Goal: Information Seeking & Learning: Learn about a topic

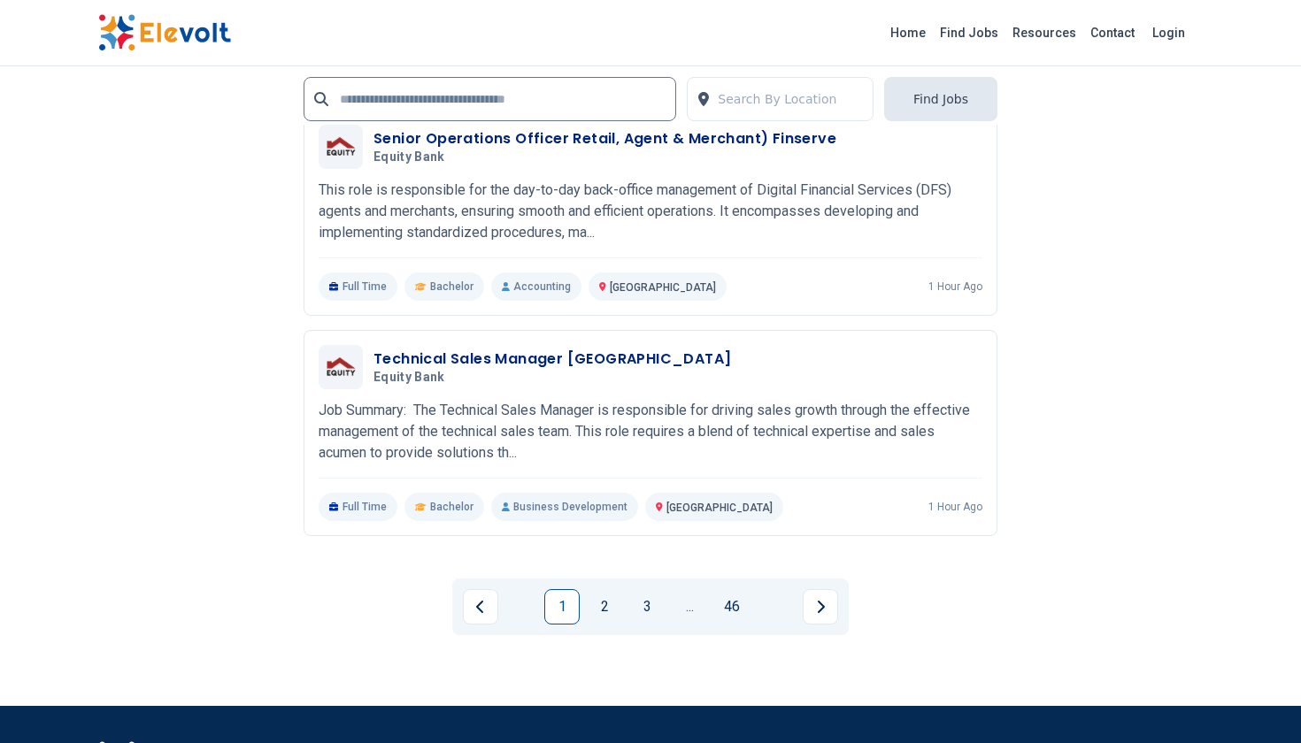
scroll to position [3555, 0]
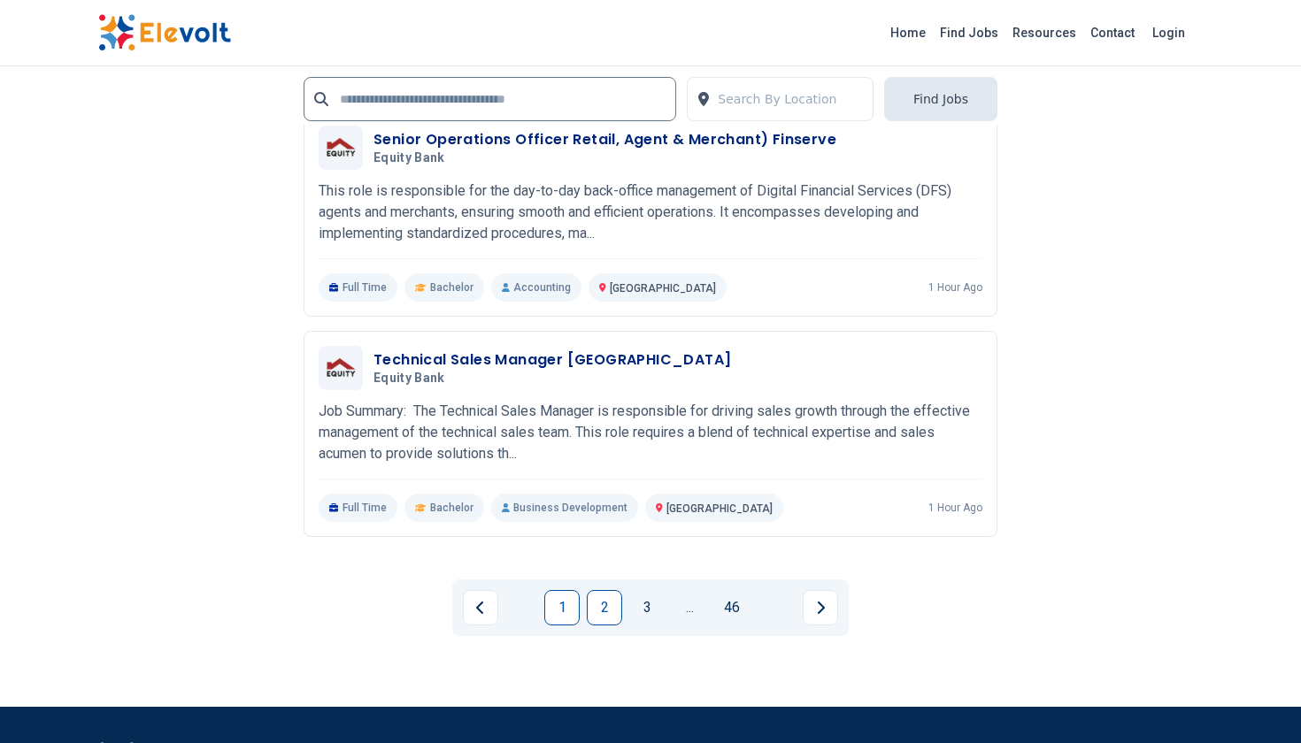
click at [606, 611] on link "2" at bounding box center [604, 607] width 35 height 35
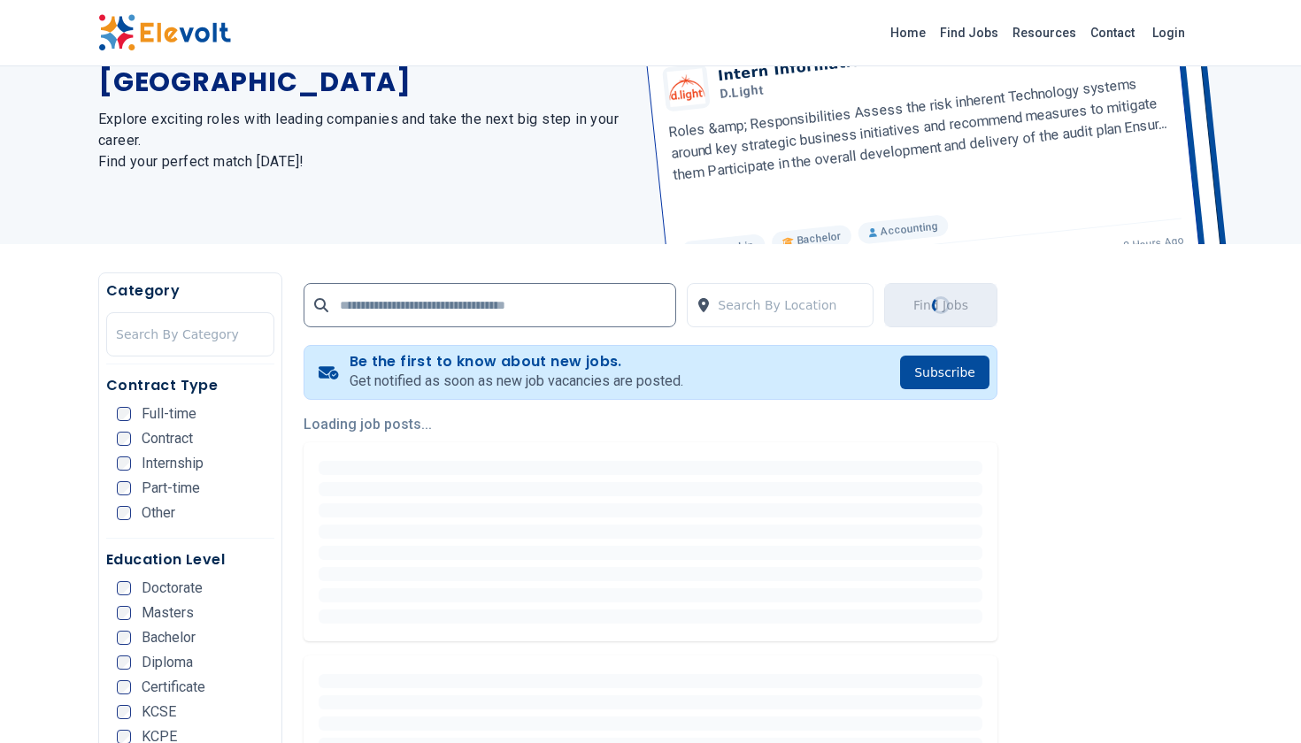
scroll to position [0, 0]
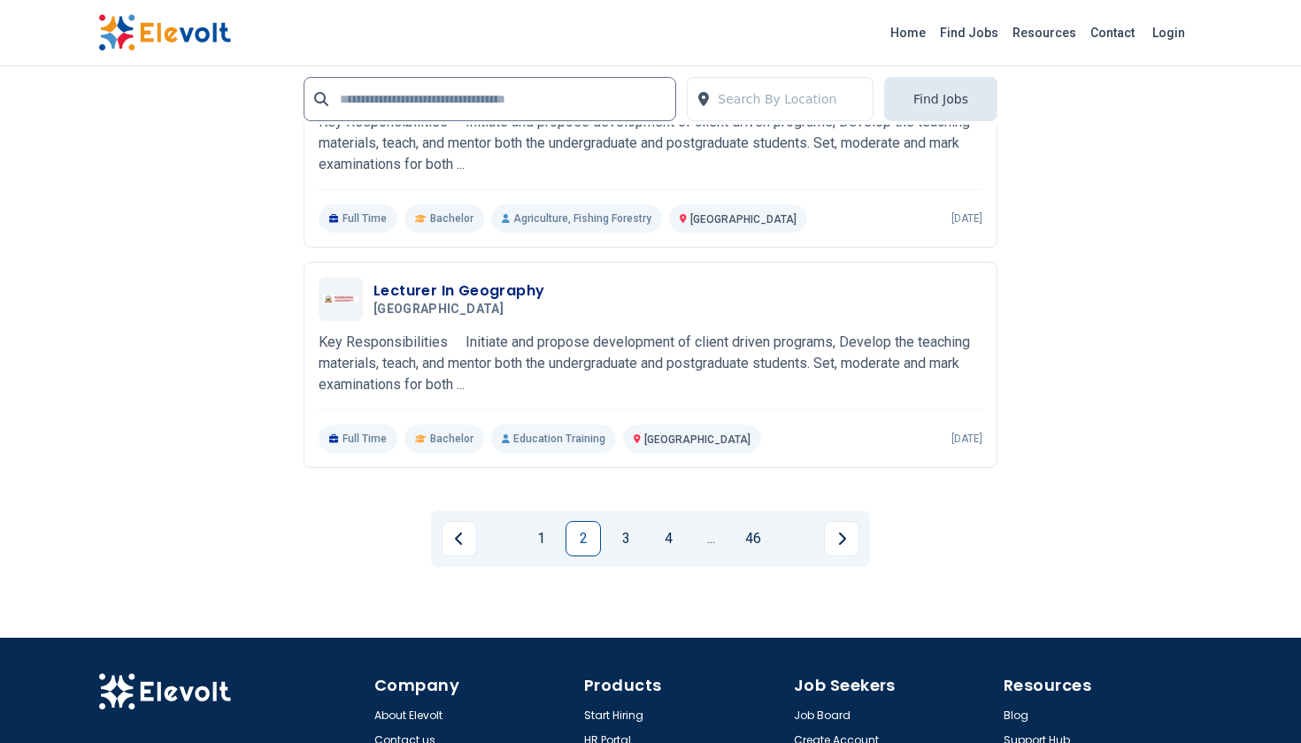
scroll to position [3627, 0]
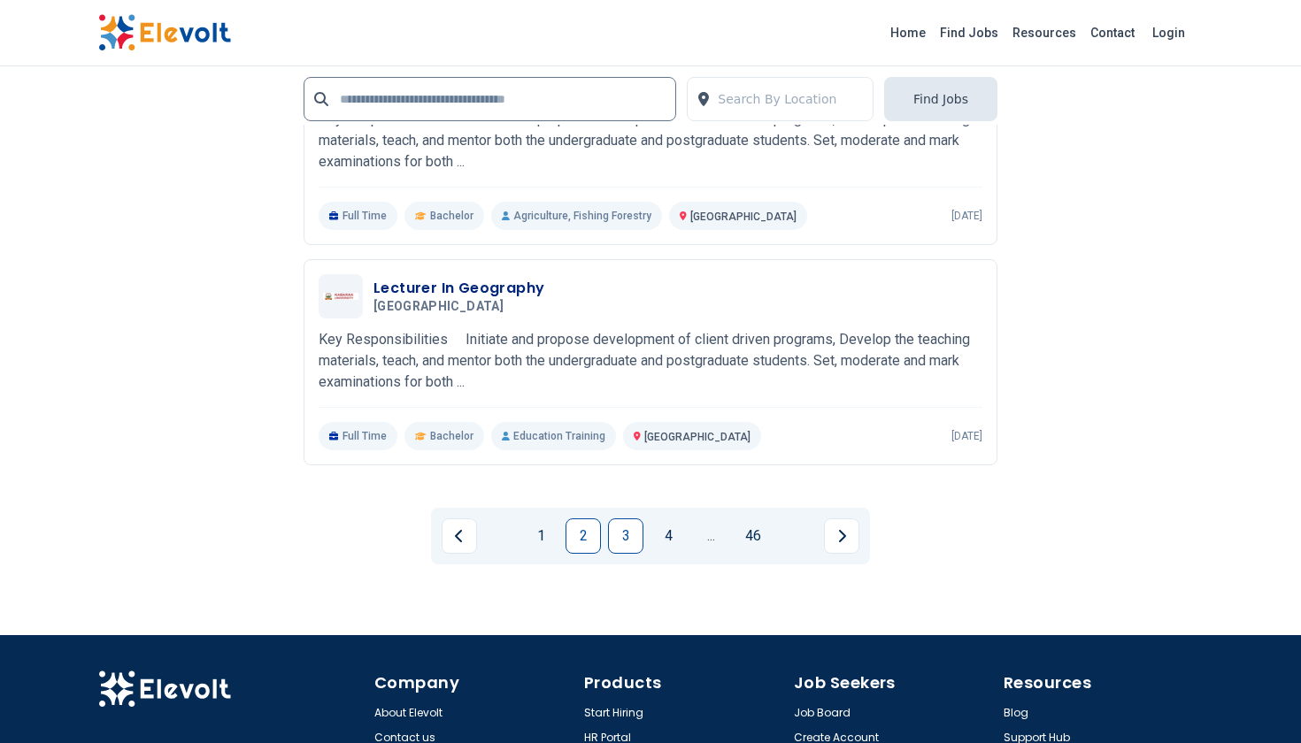
click at [630, 539] on link "3" at bounding box center [625, 536] width 35 height 35
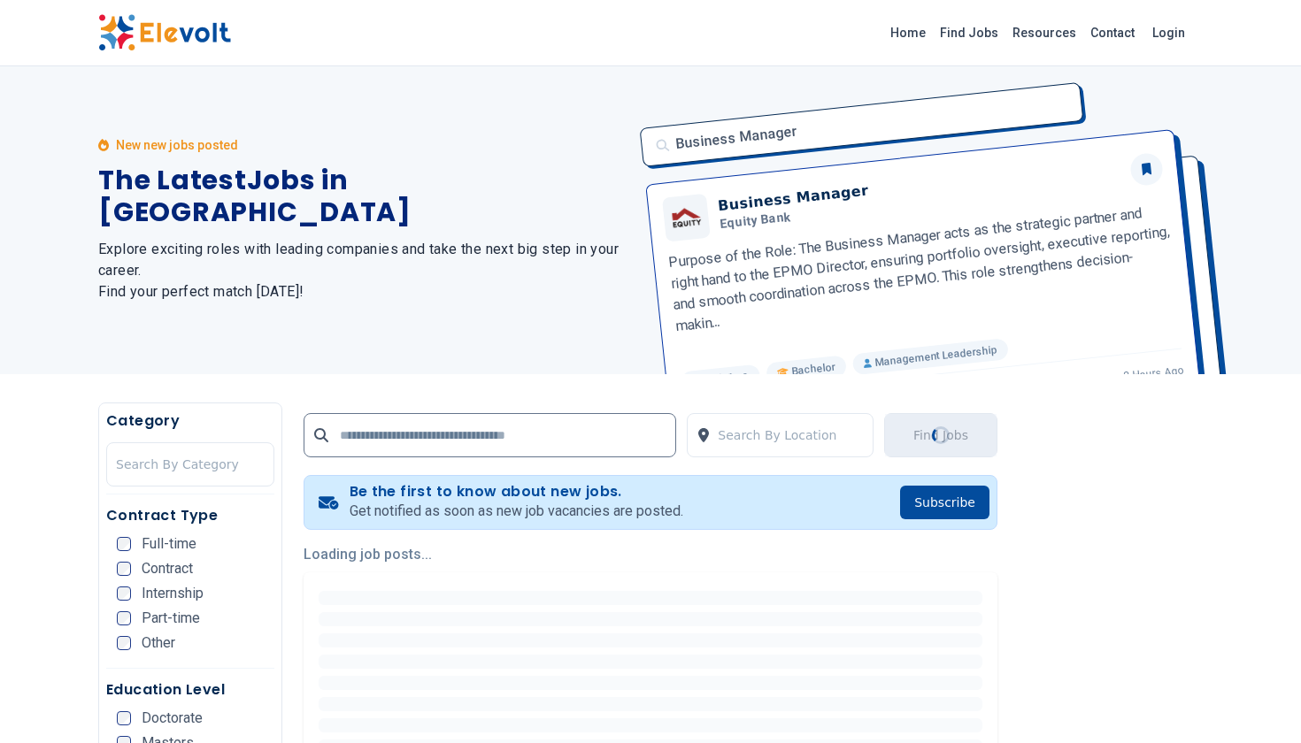
scroll to position [0, 0]
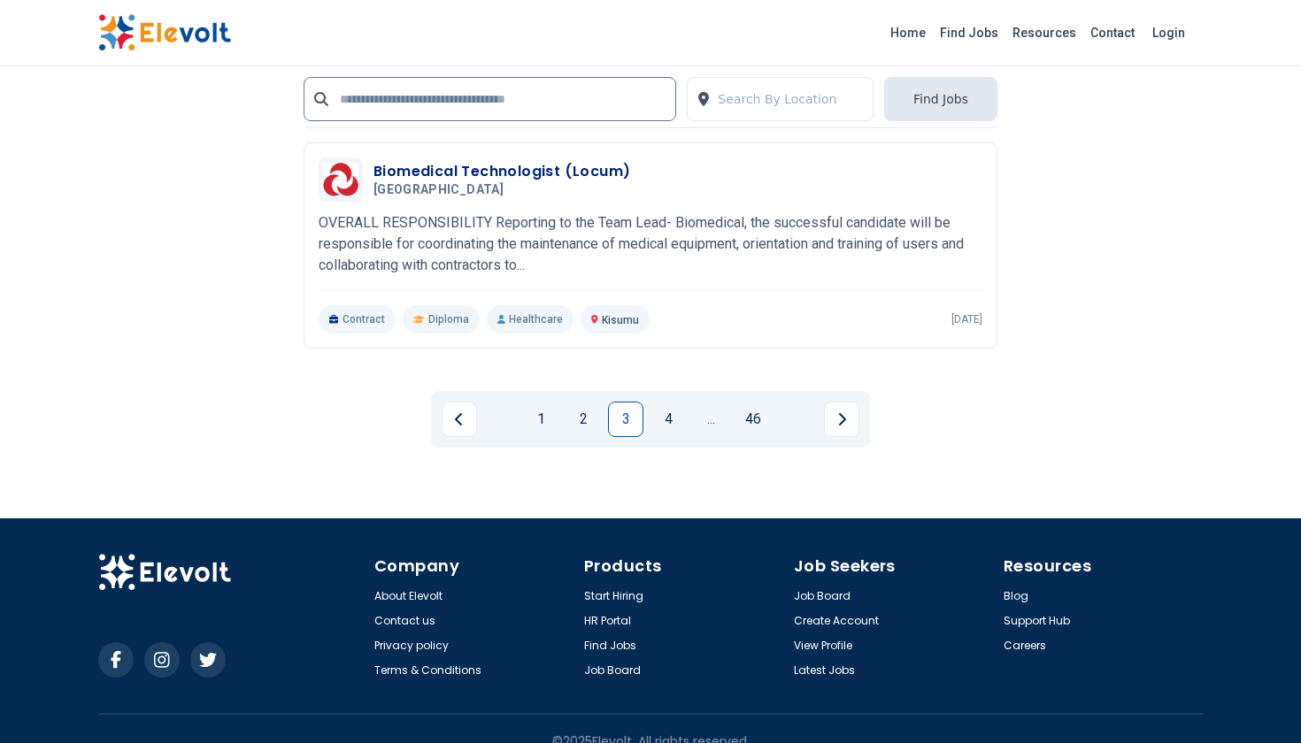
scroll to position [3813, 0]
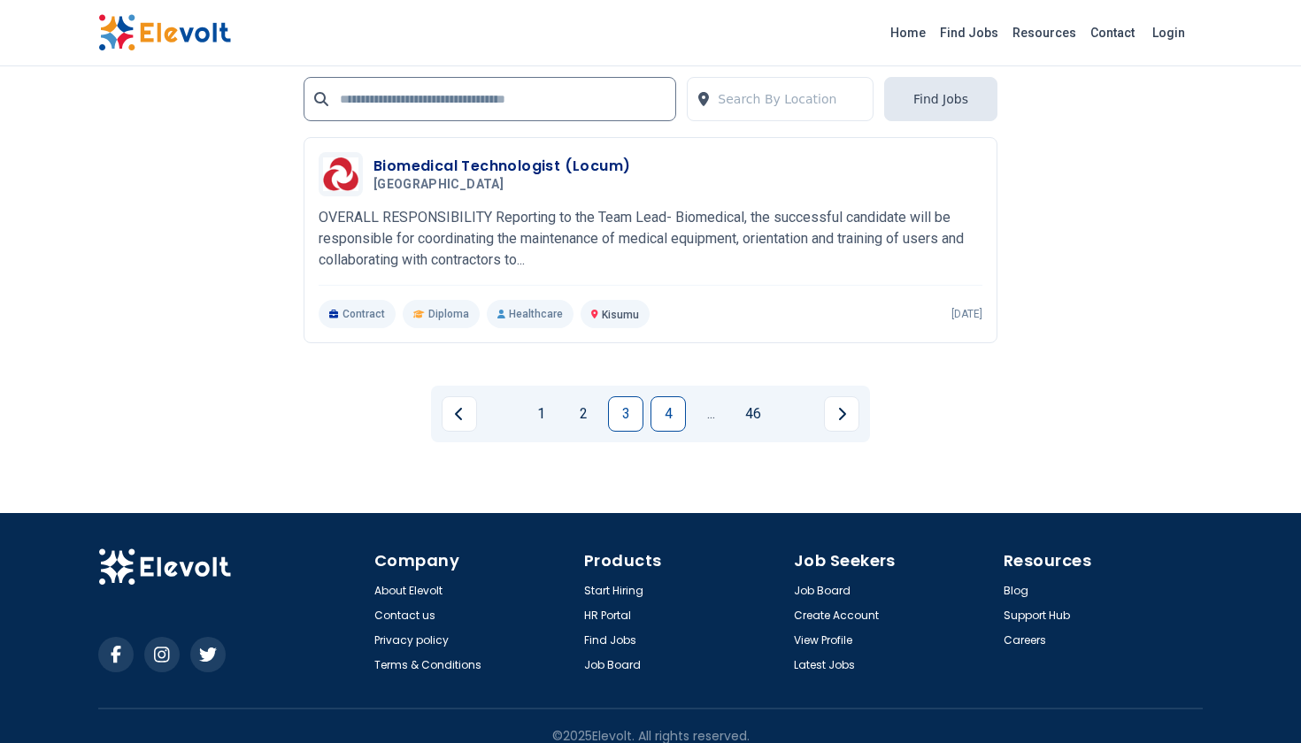
click at [676, 420] on link "4" at bounding box center [667, 413] width 35 height 35
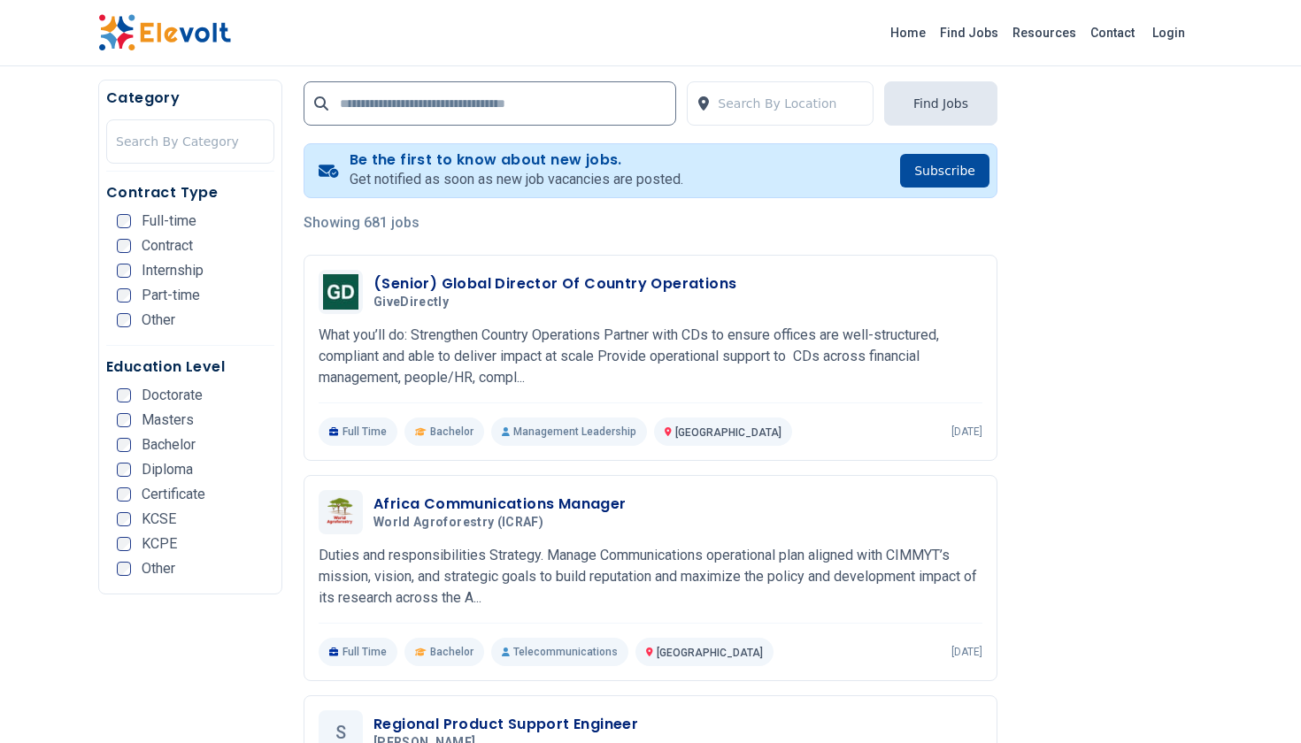
scroll to position [1, 0]
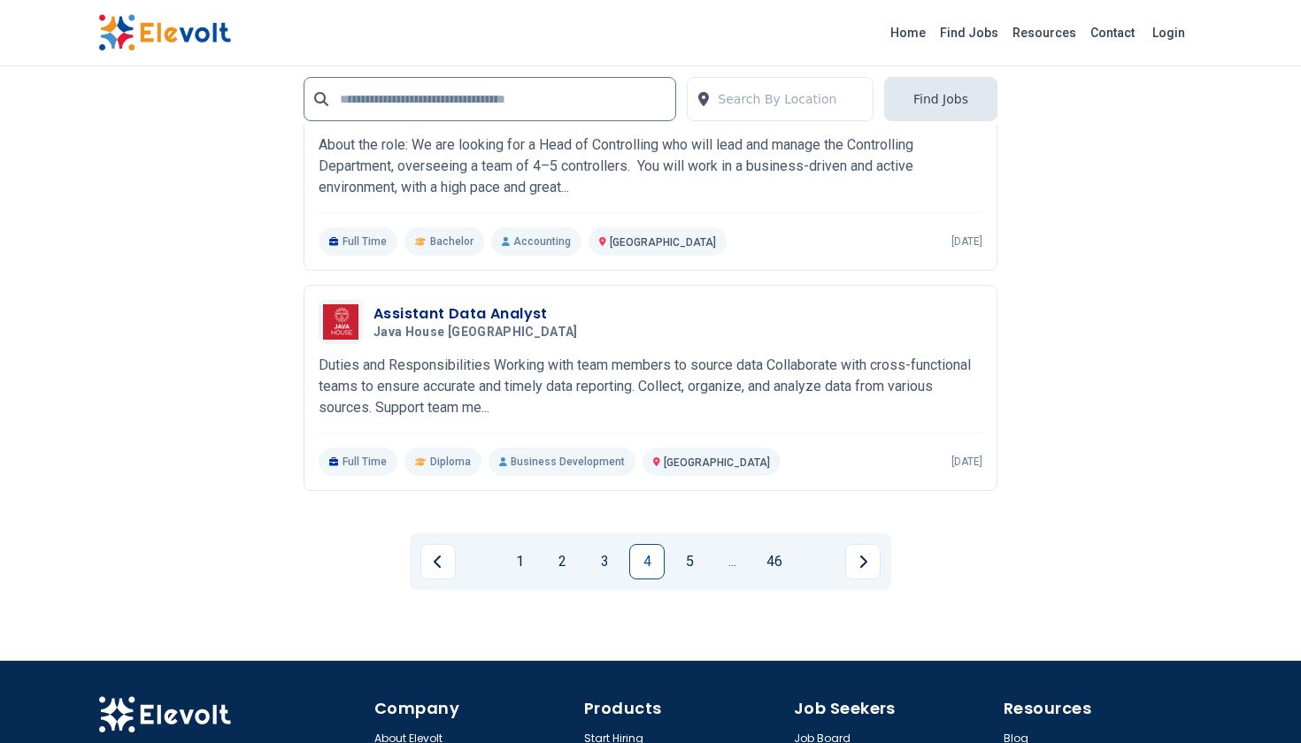
scroll to position [3475, 0]
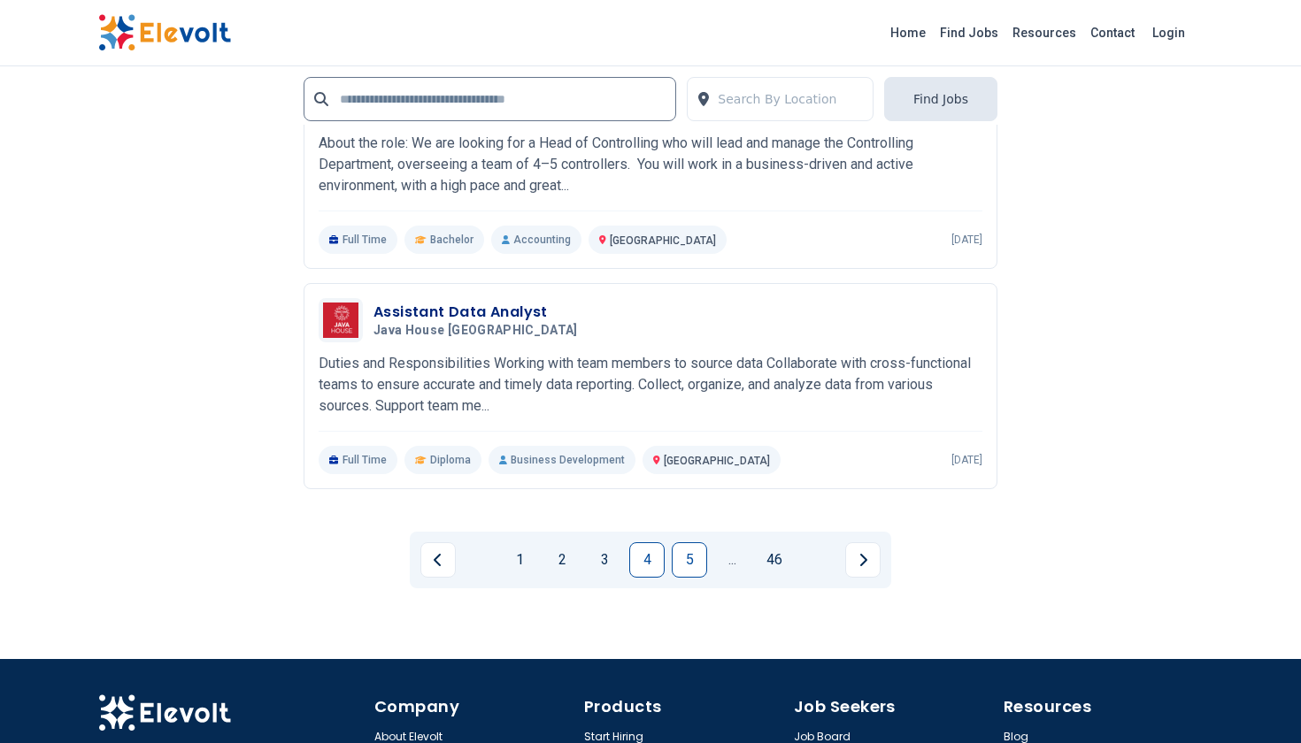
click at [683, 559] on link "5" at bounding box center [689, 559] width 35 height 35
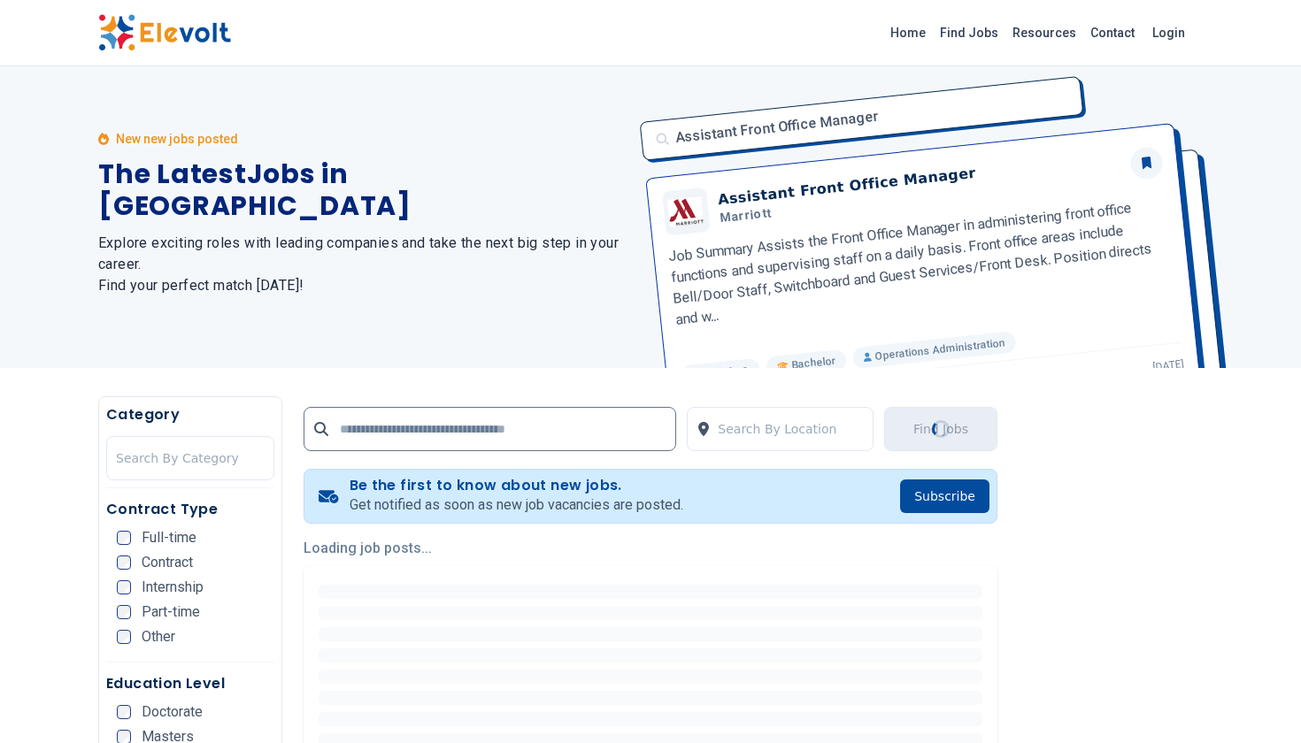
scroll to position [0, 0]
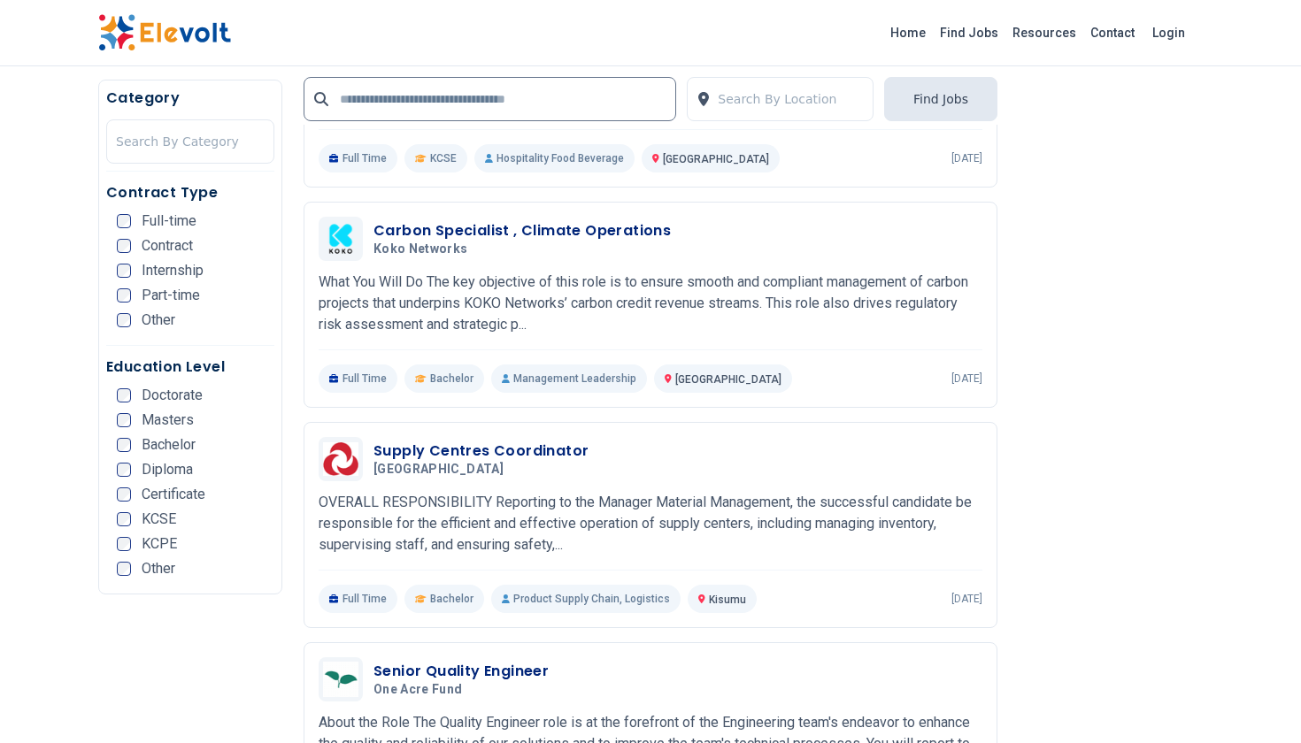
scroll to position [828, 0]
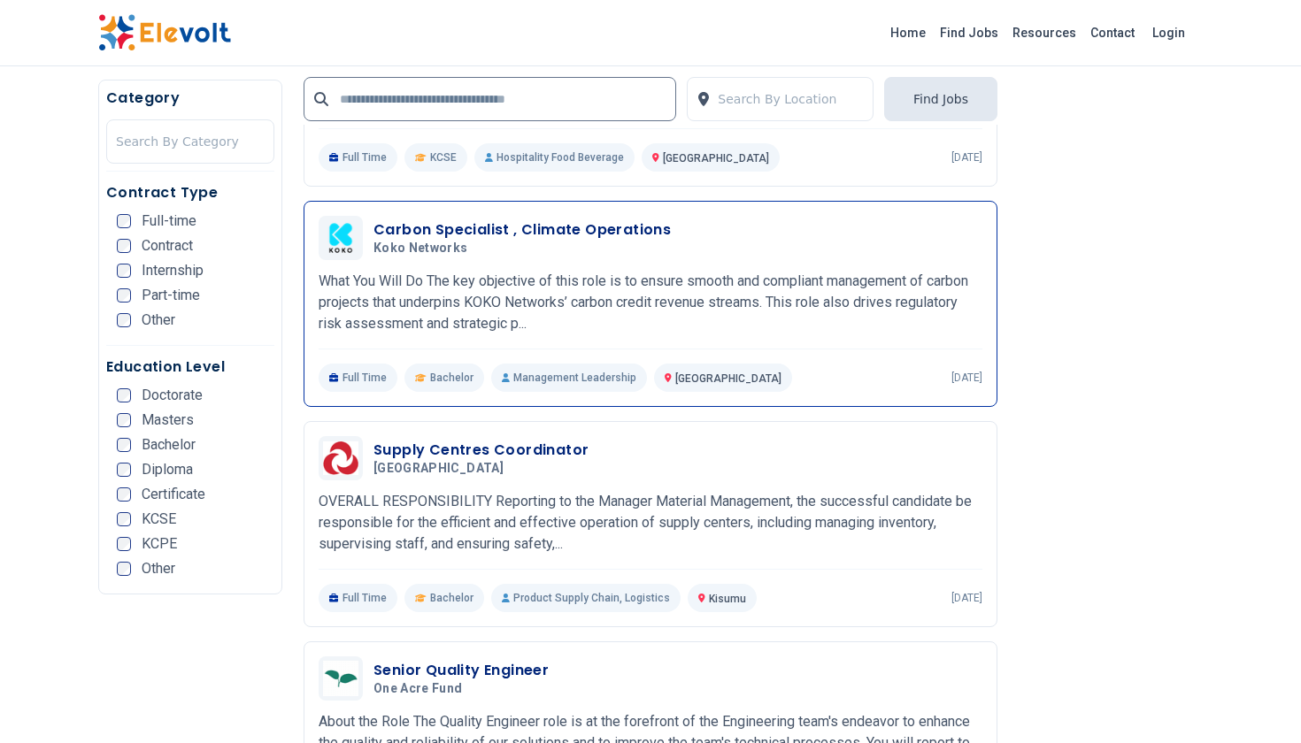
click at [645, 231] on h3 "Carbon Specialist , Climate Operations" at bounding box center [521, 229] width 297 height 21
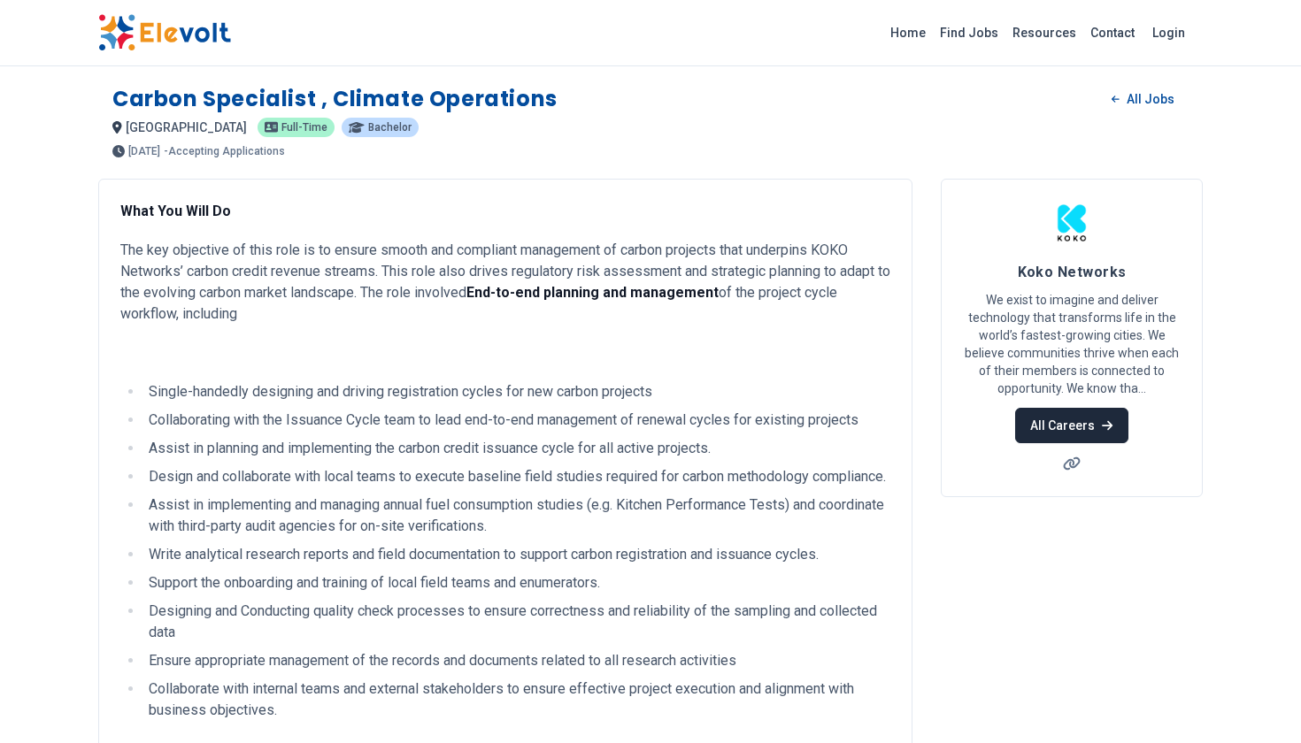
click at [1072, 419] on link "All Careers" at bounding box center [1071, 425] width 112 height 35
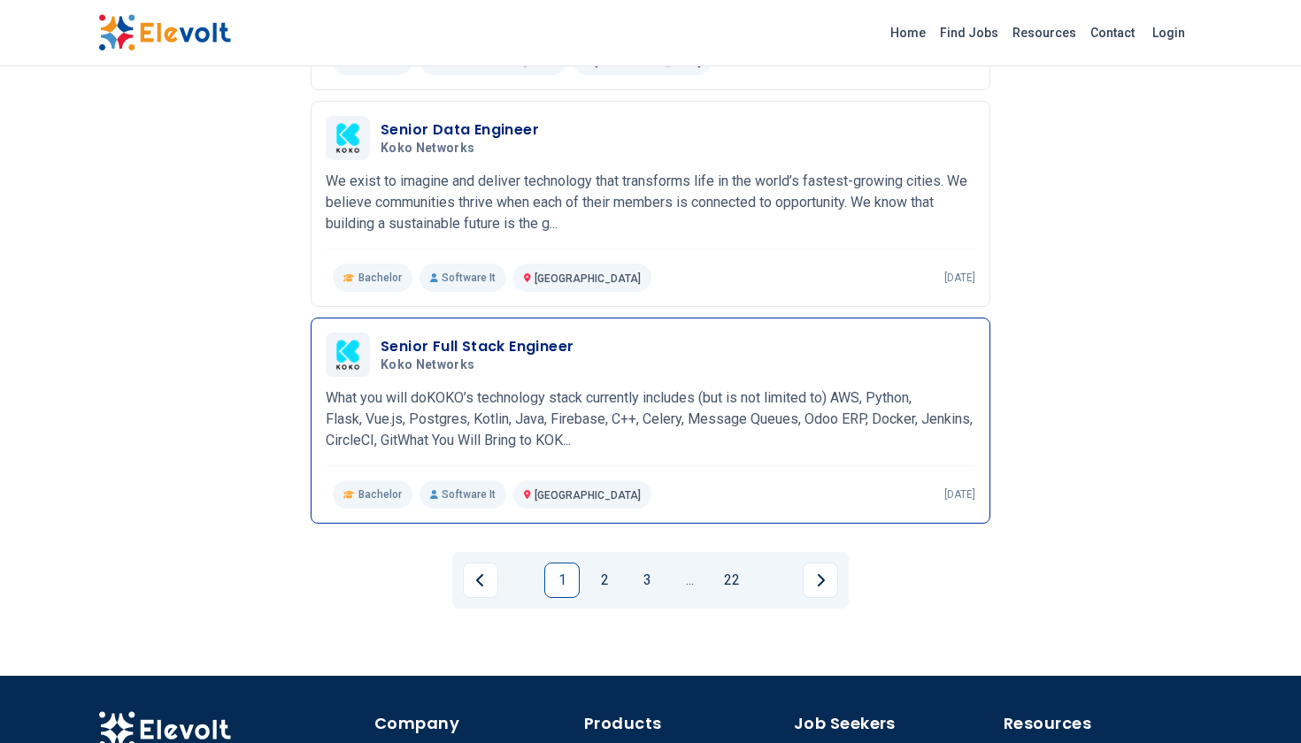
scroll to position [1937, 0]
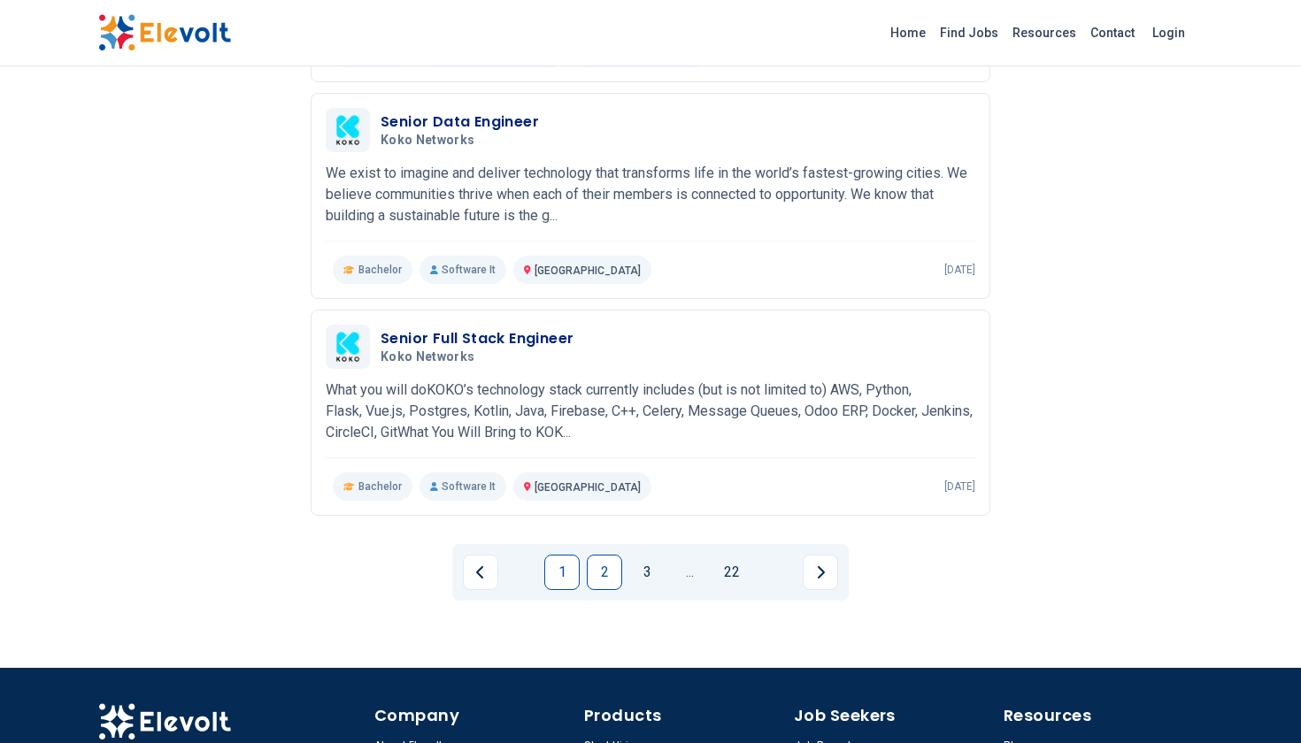
click at [610, 576] on link "2" at bounding box center [604, 572] width 35 height 35
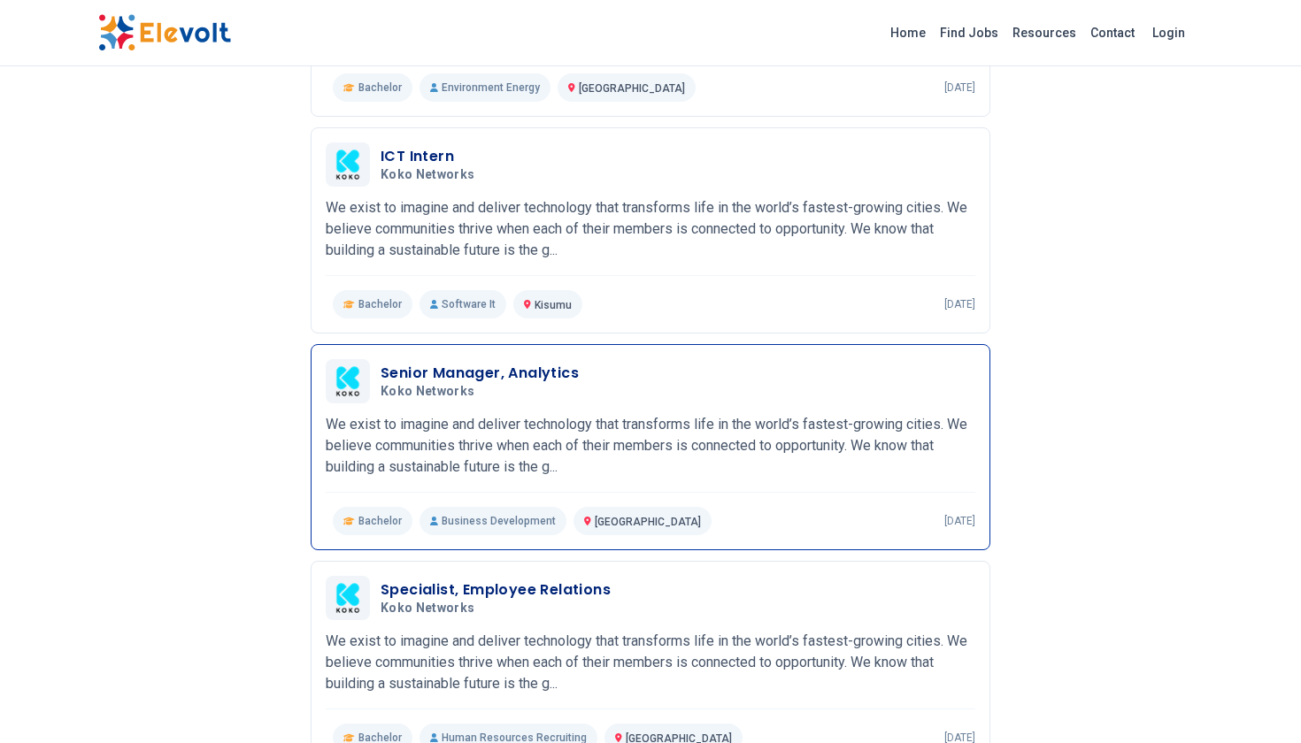
scroll to position [832, 0]
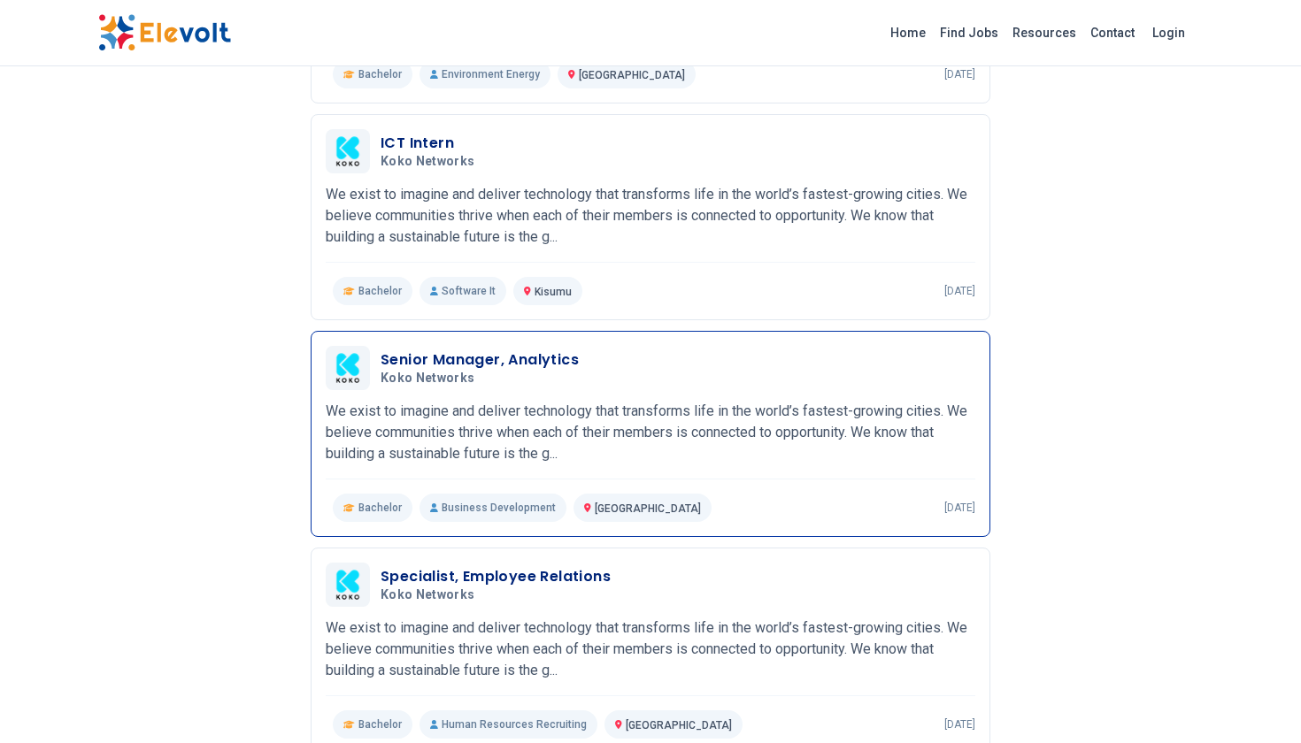
click at [519, 357] on h3 "Senior Manager, Analytics" at bounding box center [479, 360] width 198 height 21
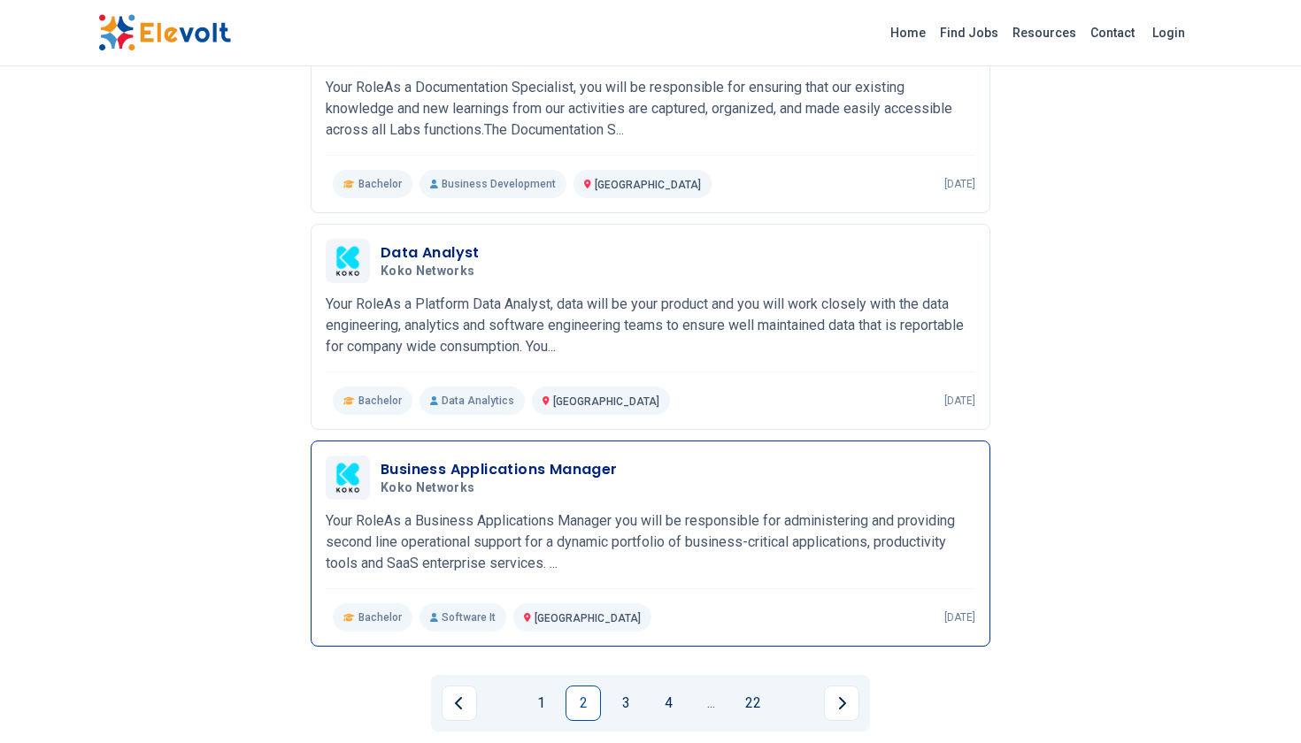
scroll to position [1807, 0]
